Goal: Check status: Check status

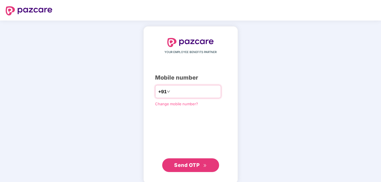
click at [209, 93] on input "number" at bounding box center [194, 91] width 47 height 9
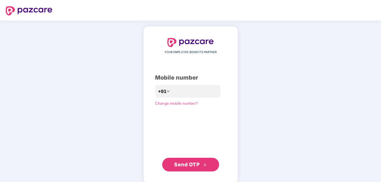
click at [187, 163] on span "Send OTP" at bounding box center [186, 164] width 25 height 6
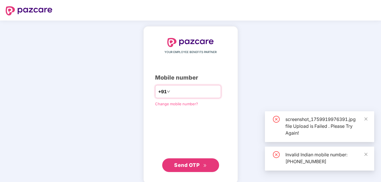
drag, startPoint x: 167, startPoint y: 85, endPoint x: 163, endPoint y: 98, distance: 13.1
click at [166, 91] on div "**********" at bounding box center [187, 91] width 65 height 13
click at [171, 91] on input "**********" at bounding box center [194, 91] width 47 height 9
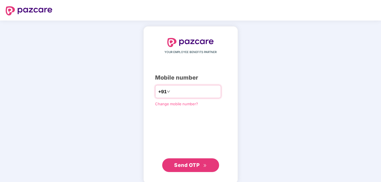
type input "**********"
click at [183, 167] on span "Send OTP" at bounding box center [190, 165] width 33 height 8
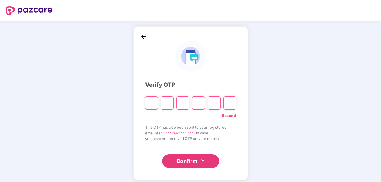
click at [154, 97] on input "Please enter verification code. Digit 1" at bounding box center [151, 102] width 13 height 13
paste input "*"
type input "*"
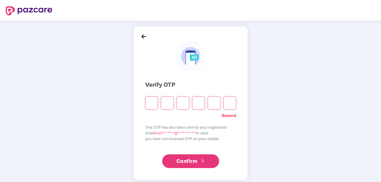
type input "*"
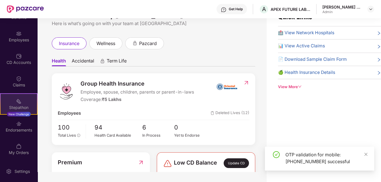
scroll to position [18, 0]
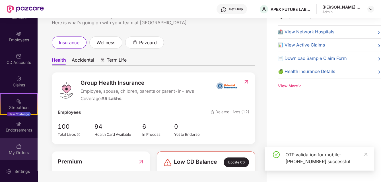
click at [14, 153] on div "My Orders" at bounding box center [19, 152] width 38 height 6
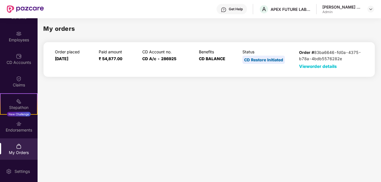
click at [321, 65] on span "View order details" at bounding box center [318, 65] width 38 height 5
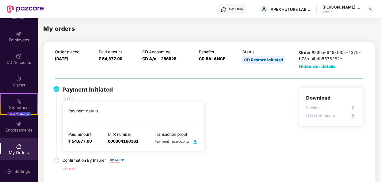
click at [354, 8] on div "[PERSON_NAME] B Kanasavi" at bounding box center [343, 6] width 40 height 5
click at [370, 9] on img at bounding box center [371, 9] width 5 height 5
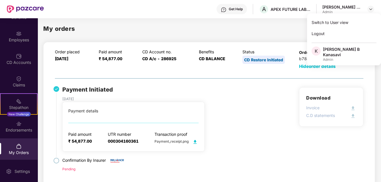
drag, startPoint x: 157, startPoint y: 19, endPoint x: 153, endPoint y: 19, distance: 4.0
click at [153, 19] on div "My orders Order placed 05 Jan 2025 Paid amount ₹ 54,877.00 CD Account no. CD A/…" at bounding box center [209, 99] width 343 height 162
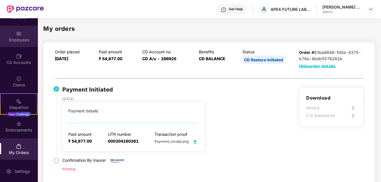
click at [7, 36] on div "Employees" at bounding box center [19, 36] width 38 height 21
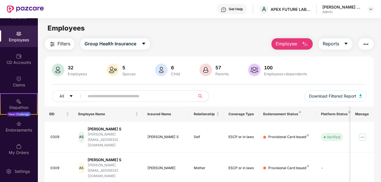
click at [362, 45] on button "button" at bounding box center [365, 43] width 15 height 11
click at [239, 36] on main "Employees Filters Group Health Insurance Employee Reports 32 Employees 5 Spouse…" at bounding box center [209, 109] width 343 height 182
click at [11, 64] on div "CD Accounts" at bounding box center [19, 62] width 38 height 6
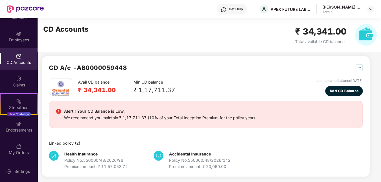
scroll to position [3, 0]
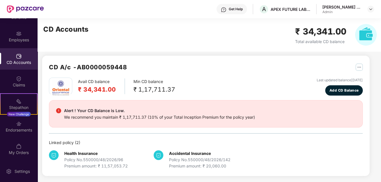
click at [79, 163] on div "Premium amount: ₹ 11,57,053.72" at bounding box center [95, 166] width 63 height 6
drag, startPoint x: 119, startPoint y: 157, endPoint x: 124, endPoint y: 156, distance: 5.2
click at [124, 156] on div "Policy No. 550000/48/2026/96" at bounding box center [95, 159] width 63 height 6
drag, startPoint x: 124, startPoint y: 156, endPoint x: 157, endPoint y: 140, distance: 36.8
click at [158, 150] on img at bounding box center [159, 155] width 10 height 10
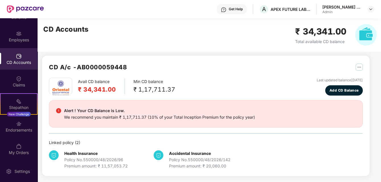
drag, startPoint x: 153, startPoint y: 120, endPoint x: 196, endPoint y: 99, distance: 47.4
click at [153, 120] on div "Alert ! Your CD Balance is Low. We recommend you maintain ₹ 1,17,711.37 (10% of…" at bounding box center [206, 113] width 314 height 27
click at [363, 64] on div "CD A/c - AB0000059448 Avail CD balance ₹ 34,341.00 Min CD balance ₹ 1,17,711.37…" at bounding box center [206, 116] width 328 height 120
click at [362, 66] on img "button" at bounding box center [359, 66] width 7 height 7
drag, startPoint x: 254, startPoint y: 59, endPoint x: 245, endPoint y: 59, distance: 9.4
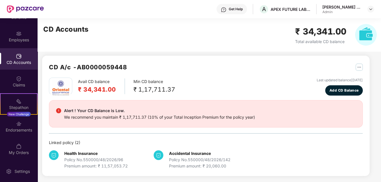
click at [248, 59] on div "CD A/c - AB0000059448 Avail CD balance ₹ 34,341.00 Min CD balance ₹ 1,17,711.37…" at bounding box center [206, 116] width 328 height 120
click at [147, 53] on div "CD A/c - AB0000059448 Avail CD balance ₹ 34,341.00 Min CD balance ₹ 1,17,711.37…" at bounding box center [204, 99] width 332 height 167
click at [70, 153] on b "Health Insurance" at bounding box center [80, 153] width 33 height 5
drag, startPoint x: 47, startPoint y: 158, endPoint x: 51, endPoint y: 145, distance: 13.1
click at [48, 157] on div "CD A/c - AB0000059448 Avail CD balance ₹ 34,341.00 Min CD balance ₹ 1,17,711.37…" at bounding box center [206, 116] width 328 height 120
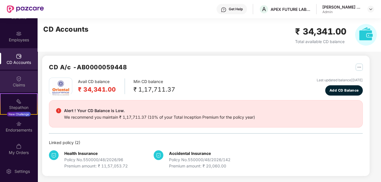
click at [16, 76] on img at bounding box center [19, 79] width 6 height 6
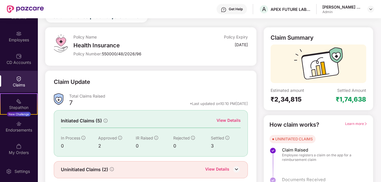
scroll to position [41, 0]
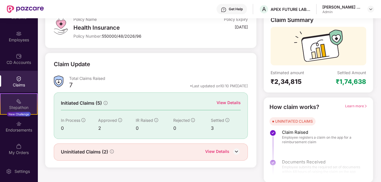
click at [16, 99] on img at bounding box center [19, 101] width 6 height 6
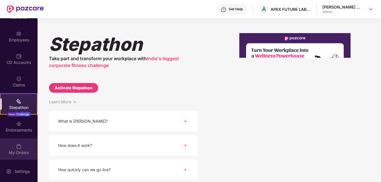
click at [23, 147] on div "My Orders" at bounding box center [19, 148] width 38 height 21
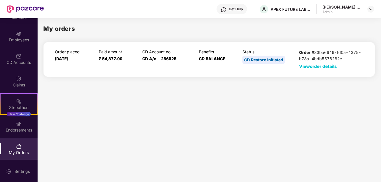
click at [263, 59] on div "CD Restore Initiated" at bounding box center [264, 60] width 42 height 8
click at [305, 65] on span "View order details" at bounding box center [318, 65] width 38 height 5
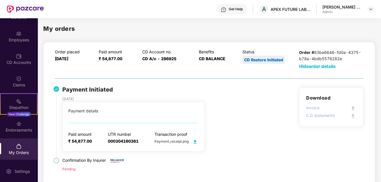
scroll to position [4, 0]
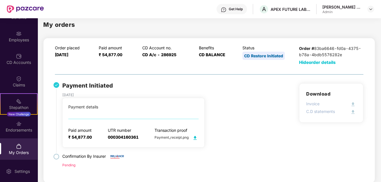
click at [196, 136] on img at bounding box center [195, 137] width 7 height 7
click at [219, 132] on div "Payment Initiated 05 Jan 2025 Payment details Paid amount ₹ 54,877.00 UTR numbe…" at bounding box center [209, 129] width 309 height 92
drag, startPoint x: 348, startPoint y: 101, endPoint x: 206, endPoint y: 122, distance: 144.4
click at [344, 102] on div "Invoice" at bounding box center [331, 104] width 50 height 8
click at [206, 122] on div "Payment Initiated 05 Jan 2025 Payment details Paid amount ₹ 54,877.00 UTR numbe…" at bounding box center [135, 114] width 147 height 66
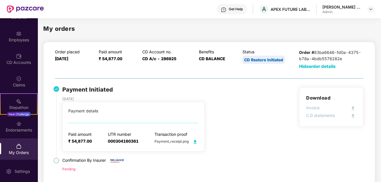
scroll to position [0, 0]
click at [223, 148] on div "Payment Initiated 05 Jan 2025 Payment details Paid amount ₹ 54,877.00 UTR numbe…" at bounding box center [209, 133] width 309 height 92
click at [19, 172] on div "Settings" at bounding box center [22, 171] width 19 height 6
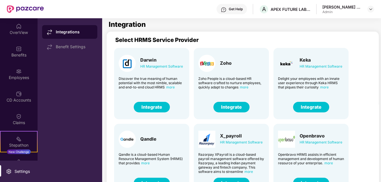
drag, startPoint x: 16, startPoint y: 7, endPoint x: 13, endPoint y: 35, distance: 28.3
click at [16, 7] on img at bounding box center [25, 8] width 37 height 7
